Goal: Task Accomplishment & Management: Manage account settings

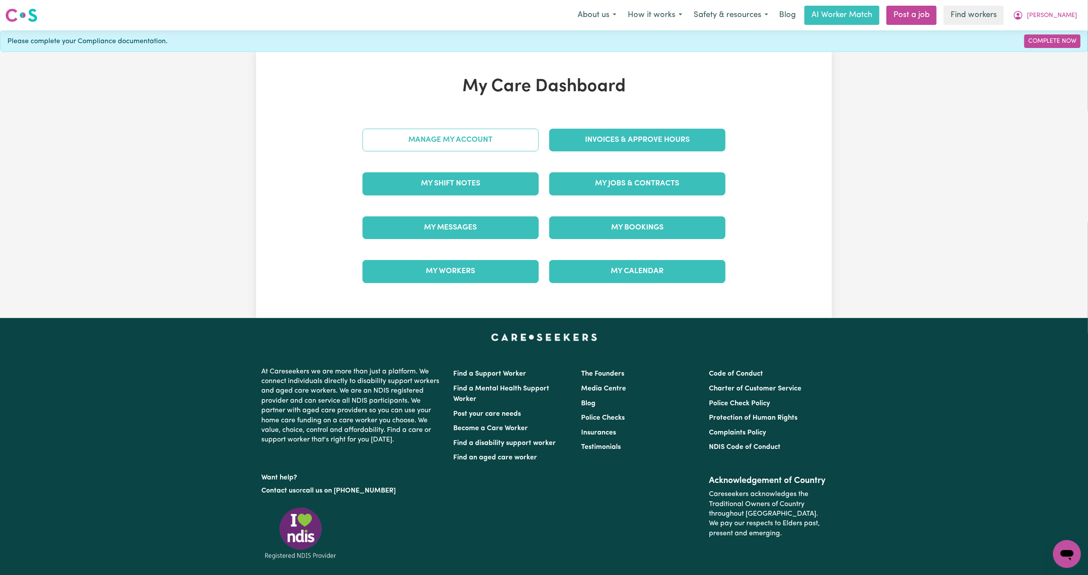
click at [403, 133] on link "Manage My Account" at bounding box center [450, 140] width 176 height 23
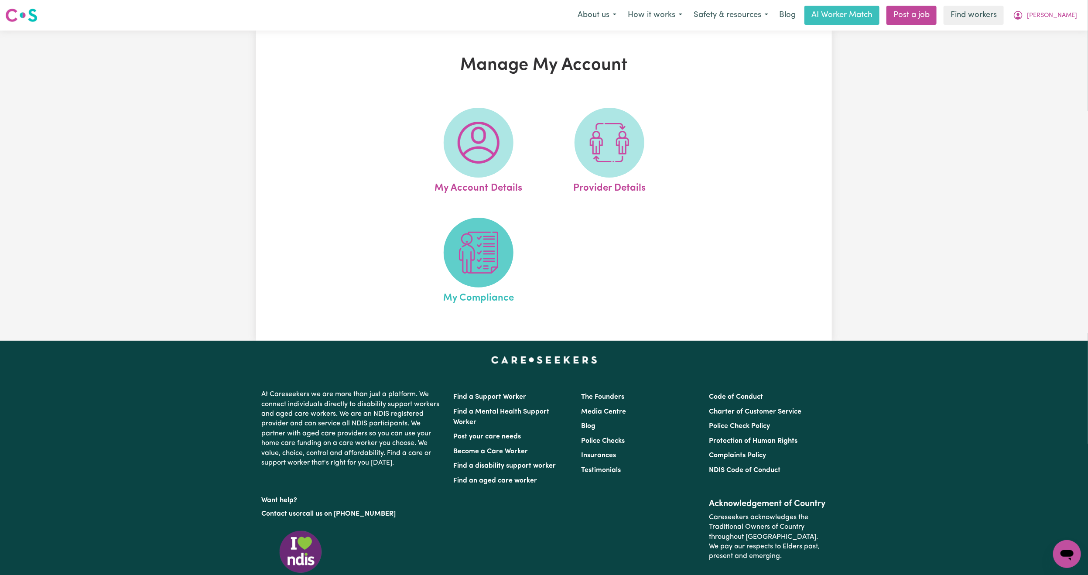
click at [454, 250] on span at bounding box center [478, 253] width 70 height 70
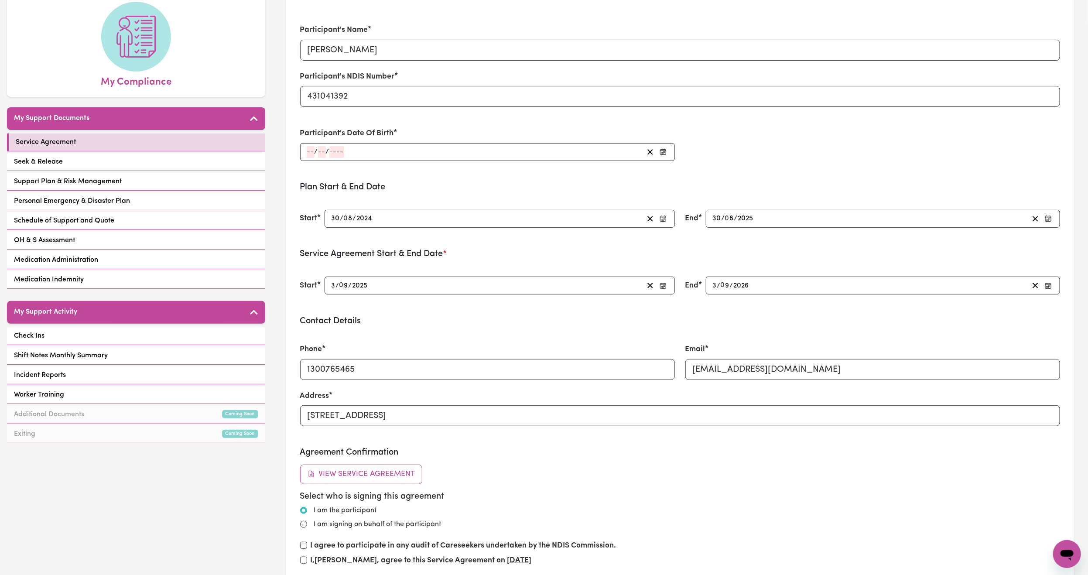
scroll to position [65, 0]
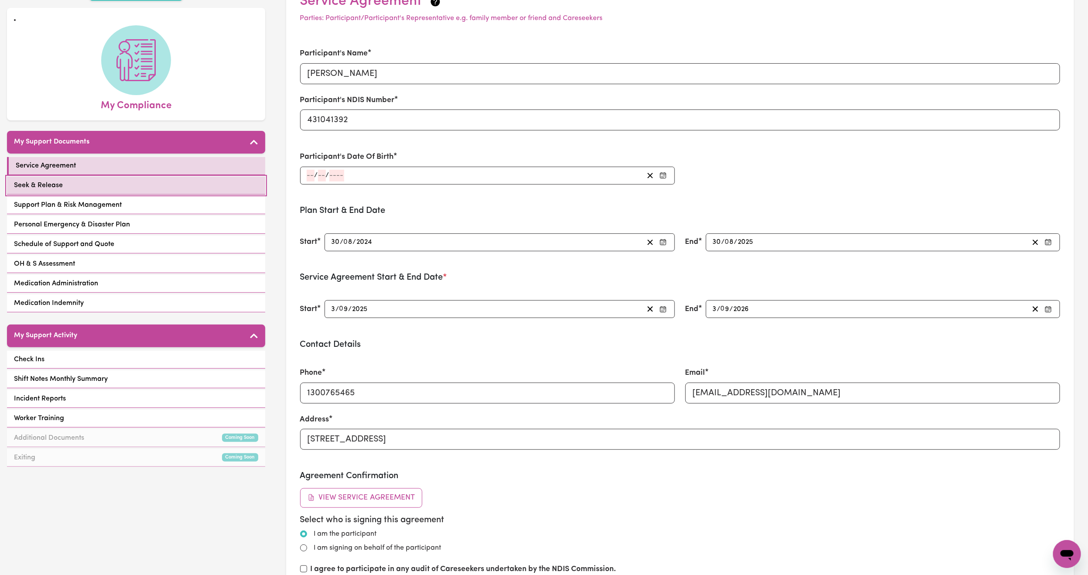
click at [97, 186] on link "Seek & Release" at bounding box center [136, 186] width 258 height 18
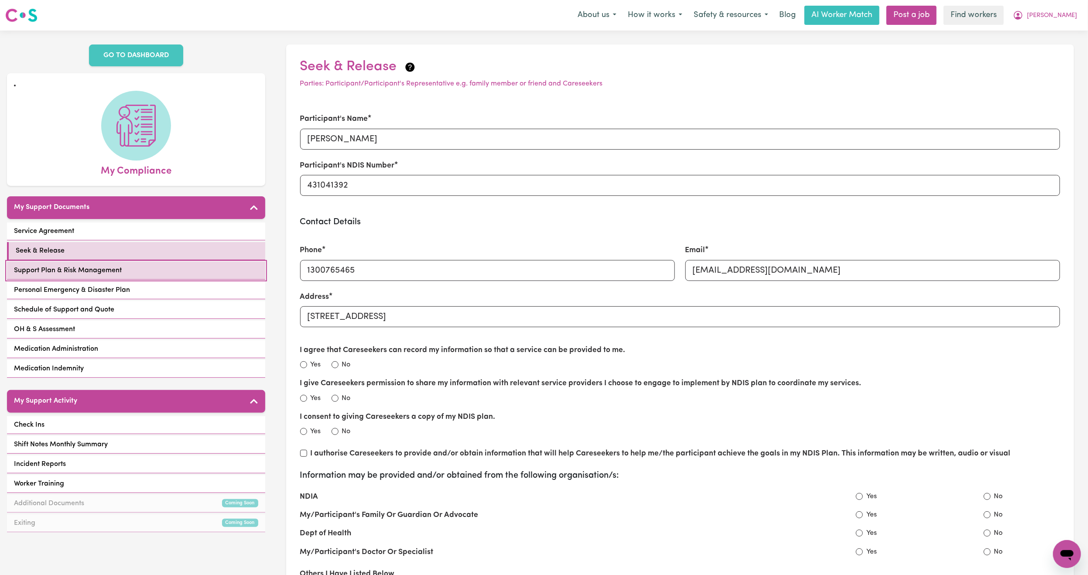
click at [130, 273] on link "Support Plan & Risk Management" at bounding box center [136, 271] width 258 height 18
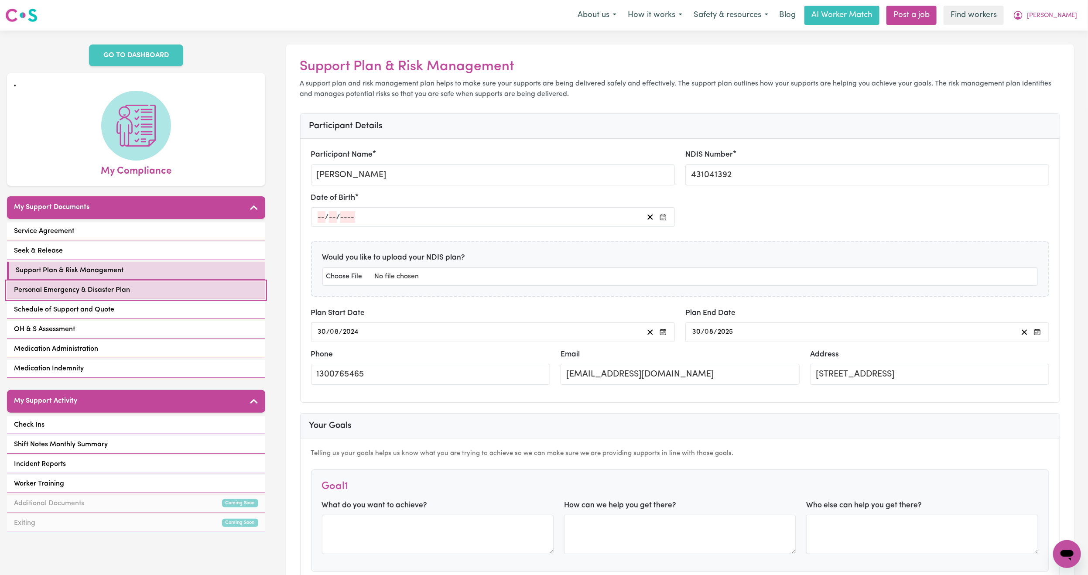
click at [124, 292] on span "Personal Emergency & Disaster Plan" at bounding box center [72, 290] width 116 height 10
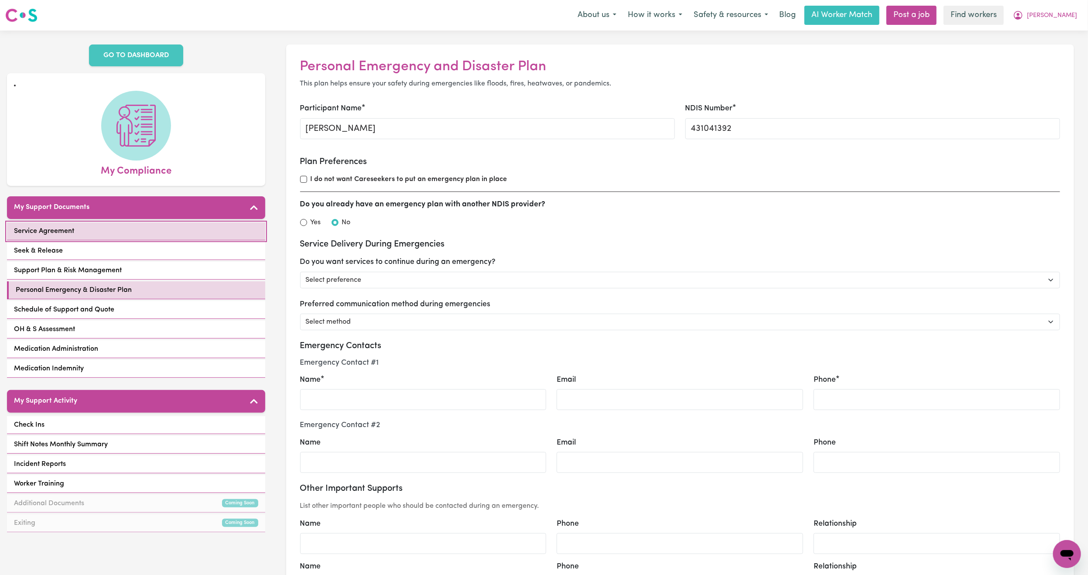
click at [175, 237] on link "Service Agreement" at bounding box center [136, 231] width 258 height 18
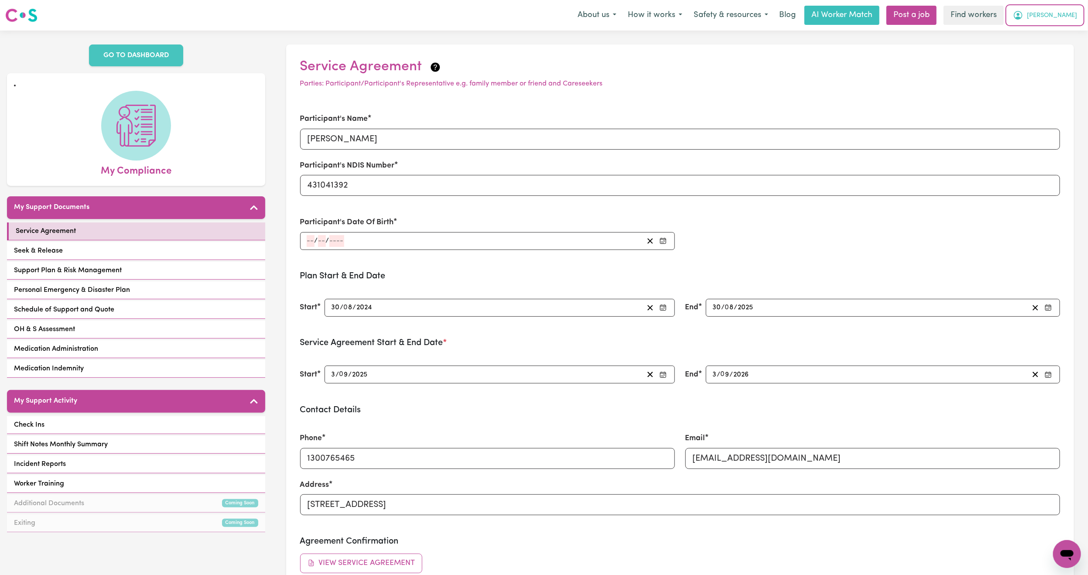
click at [1068, 20] on span "[PERSON_NAME]" at bounding box center [1052, 16] width 50 height 10
click at [1056, 27] on link "My Dashboard" at bounding box center [1047, 34] width 69 height 17
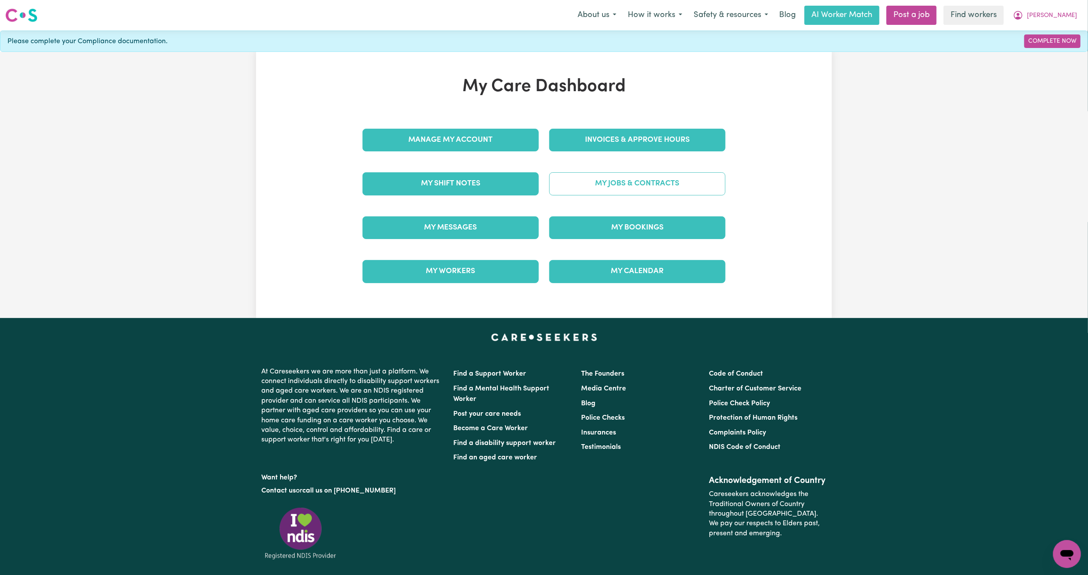
click at [604, 192] on link "My Jobs & Contracts" at bounding box center [637, 183] width 176 height 23
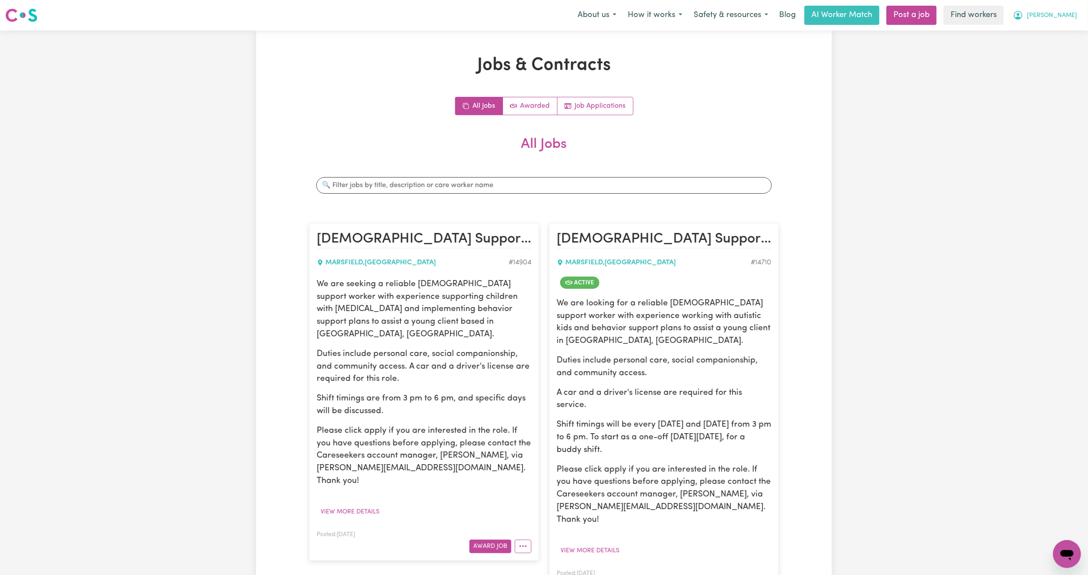
click at [1069, 15] on span "[PERSON_NAME]" at bounding box center [1052, 16] width 50 height 10
click at [1036, 51] on link "Logout" at bounding box center [1047, 50] width 69 height 17
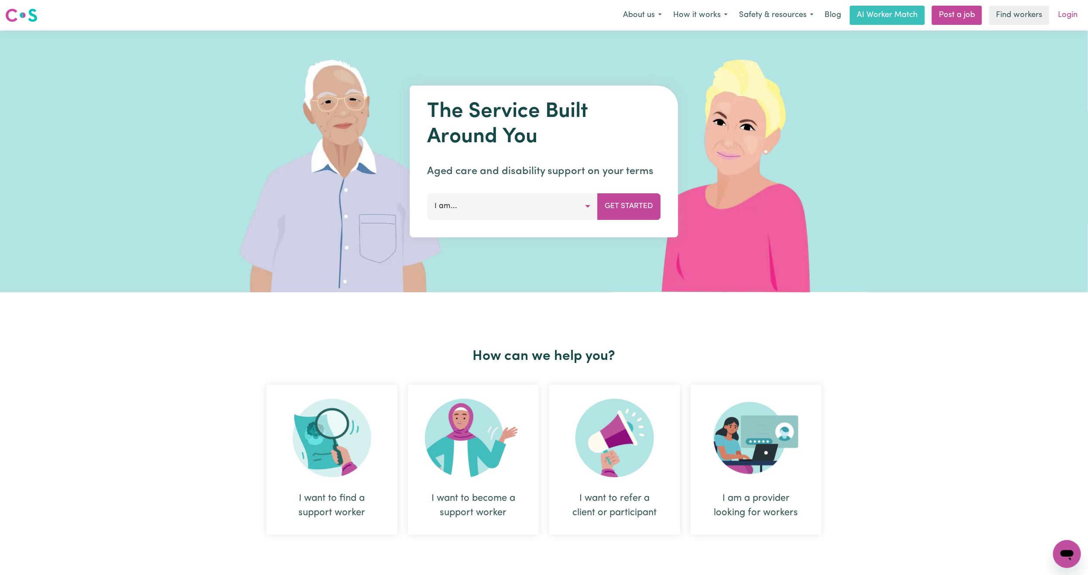
click at [1073, 14] on link "Login" at bounding box center [1067, 15] width 30 height 19
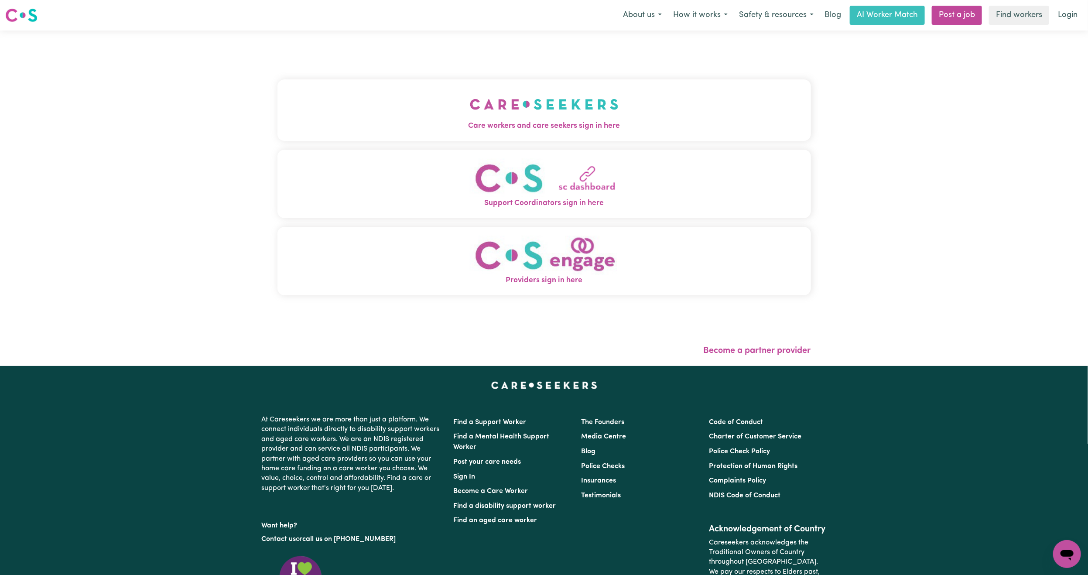
click at [470, 102] on img "Care workers and care seekers sign in here" at bounding box center [544, 104] width 149 height 32
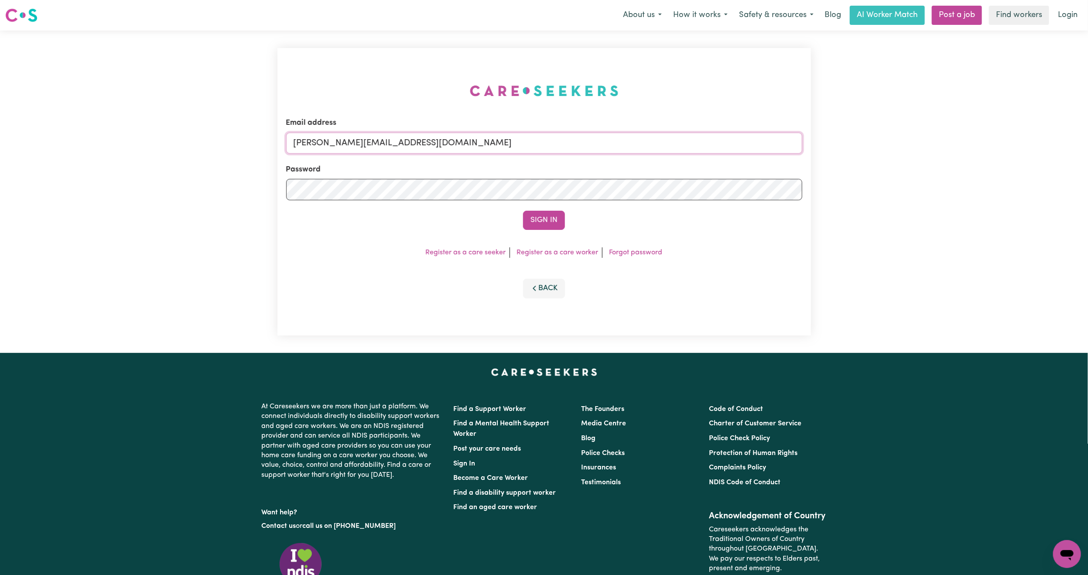
click at [416, 147] on input "[PERSON_NAME][EMAIL_ADDRESS][DOMAIN_NAME]" at bounding box center [544, 143] width 516 height 21
drag, startPoint x: 342, startPoint y: 141, endPoint x: 607, endPoint y: 159, distance: 265.7
click at [607, 159] on form "Email address [EMAIL_ADDRESS][PERSON_NAME][DOMAIN_NAME] Password Sign In" at bounding box center [544, 173] width 516 height 113
type input "superuser~[EMAIL_ADDRESS][DOMAIN_NAME]"
click at [523, 211] on button "Sign In" at bounding box center [544, 220] width 42 height 19
